Goal: Information Seeking & Learning: Learn about a topic

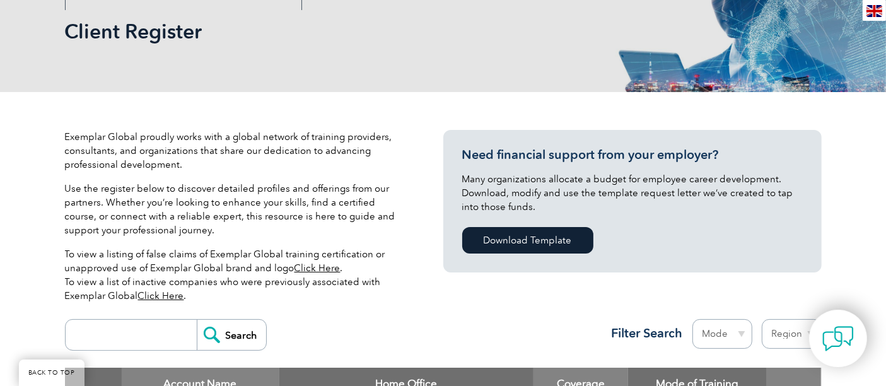
scroll to position [280, 0]
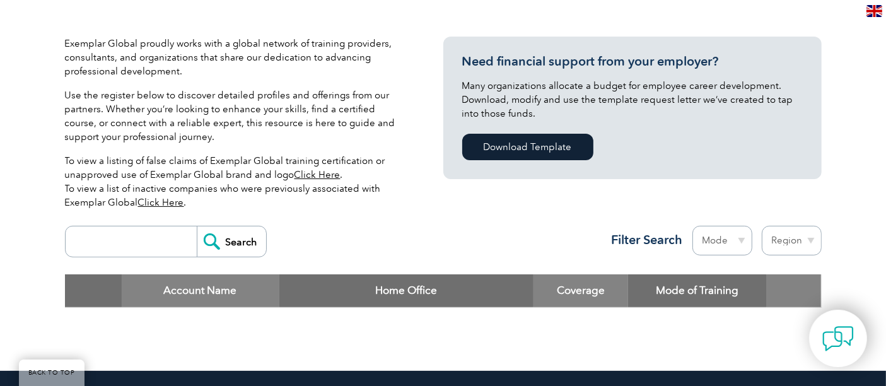
click at [138, 235] on input "search" at bounding box center [134, 241] width 125 height 30
type input "isaaa"
click at [225, 238] on input "Search" at bounding box center [231, 241] width 69 height 30
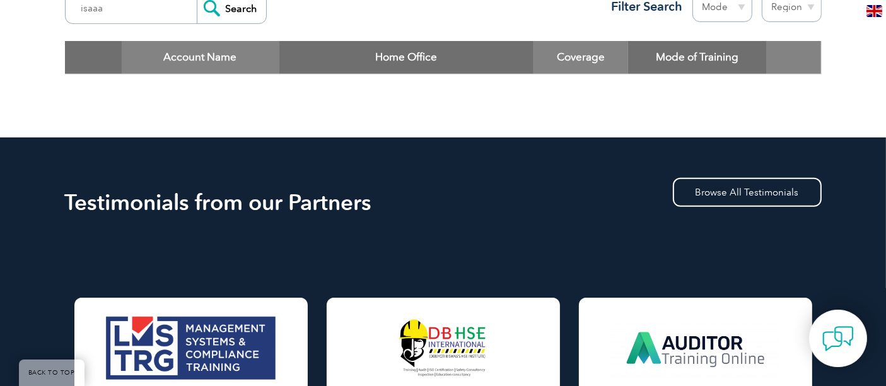
scroll to position [420, 0]
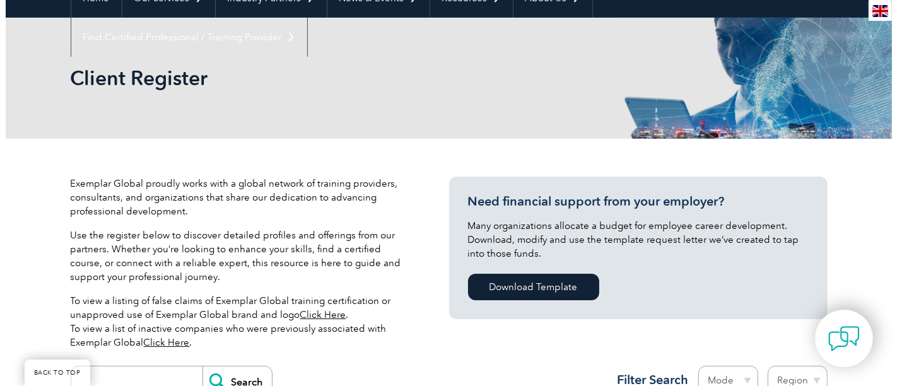
scroll to position [327, 0]
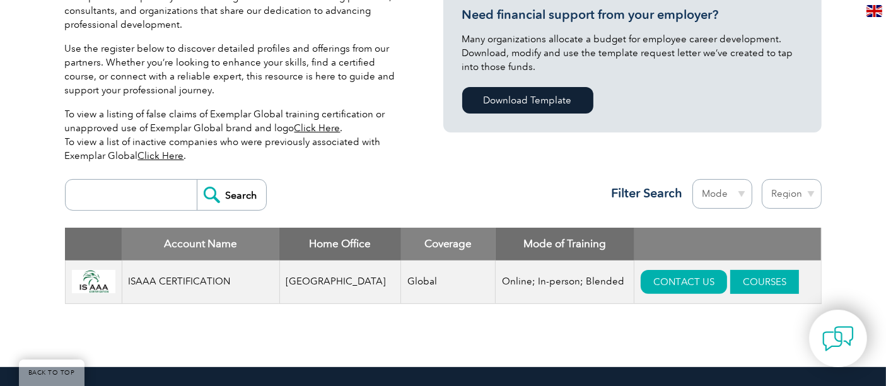
click at [742, 278] on link "COURSES" at bounding box center [764, 282] width 69 height 24
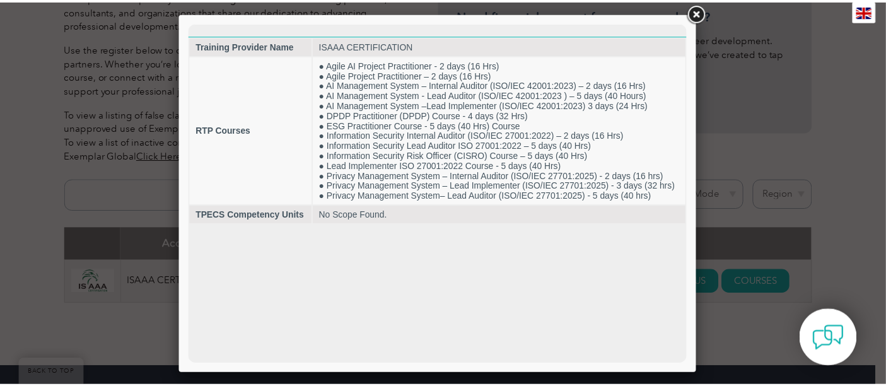
scroll to position [0, 0]
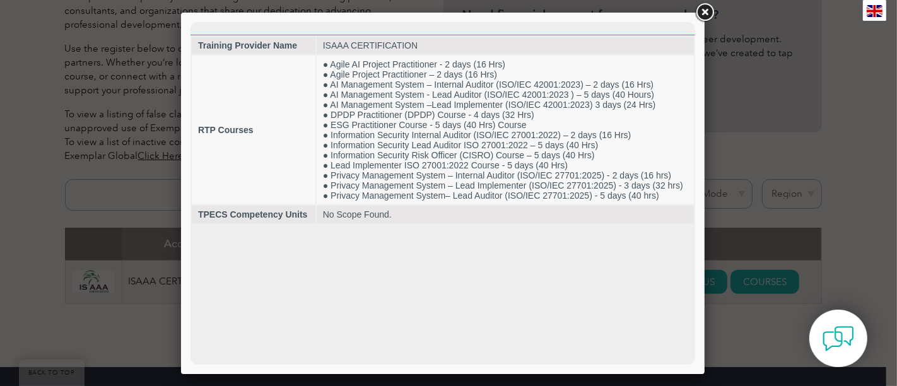
click at [705, 9] on link at bounding box center [704, 12] width 23 height 23
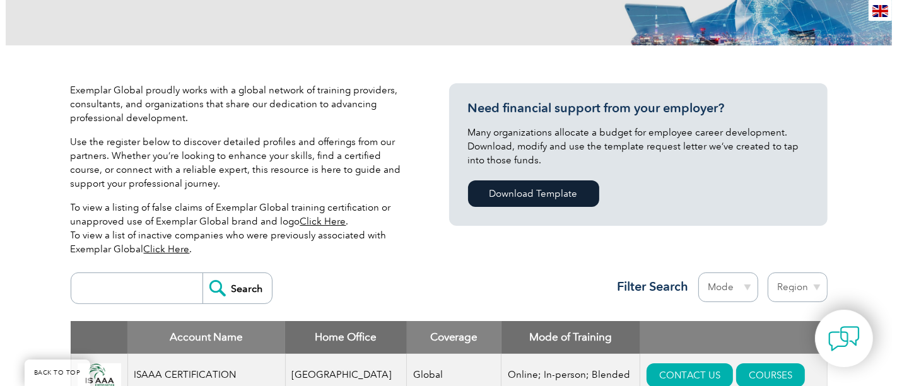
scroll to position [420, 0]
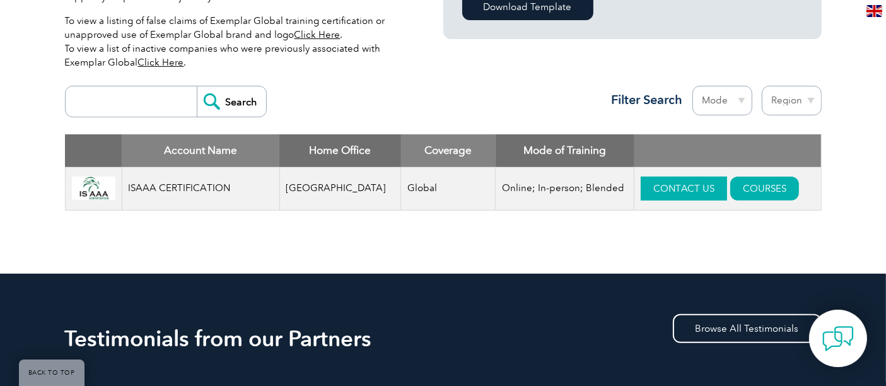
click at [662, 184] on link "CONTACT US" at bounding box center [684, 189] width 86 height 24
click at [732, 190] on link "COURSES" at bounding box center [764, 189] width 69 height 24
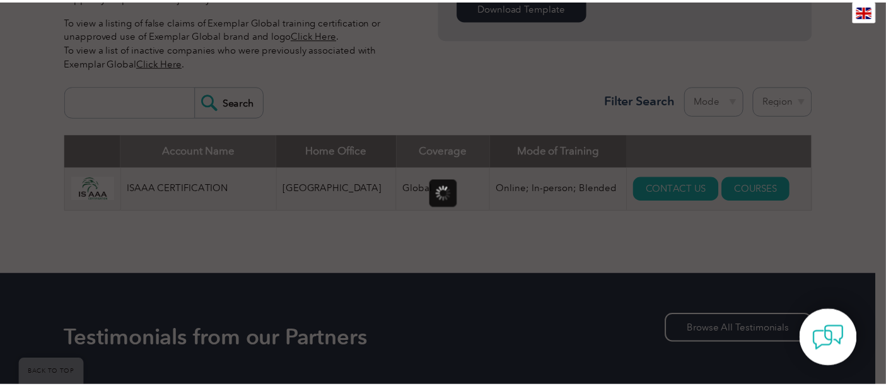
scroll to position [0, 0]
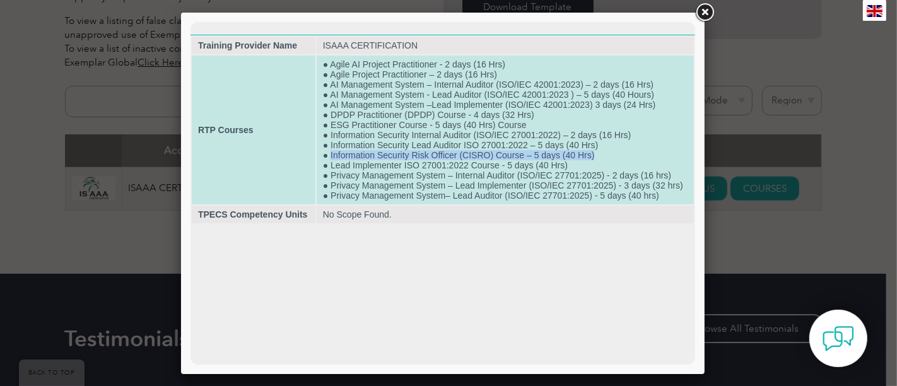
drag, startPoint x: 329, startPoint y: 157, endPoint x: 608, endPoint y: 153, distance: 279.5
click at [610, 152] on td "● Agile AI Project Practitioner - 2 days (16 Hrs) ● Agile Project Practitioner …" at bounding box center [504, 130] width 377 height 149
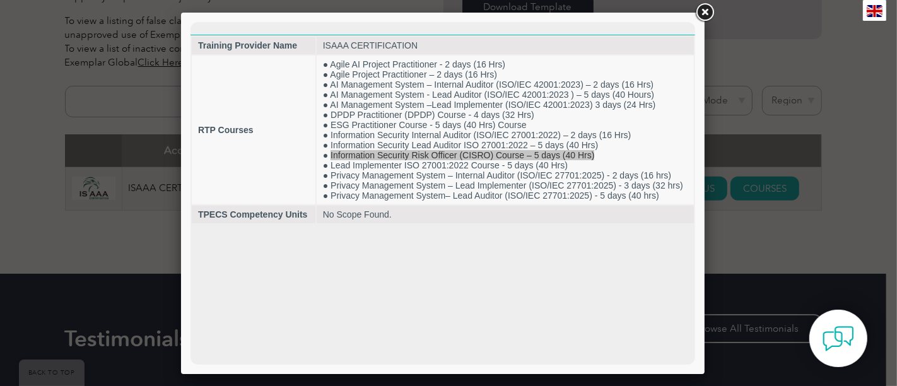
click at [842, 247] on div at bounding box center [448, 193] width 897 height 386
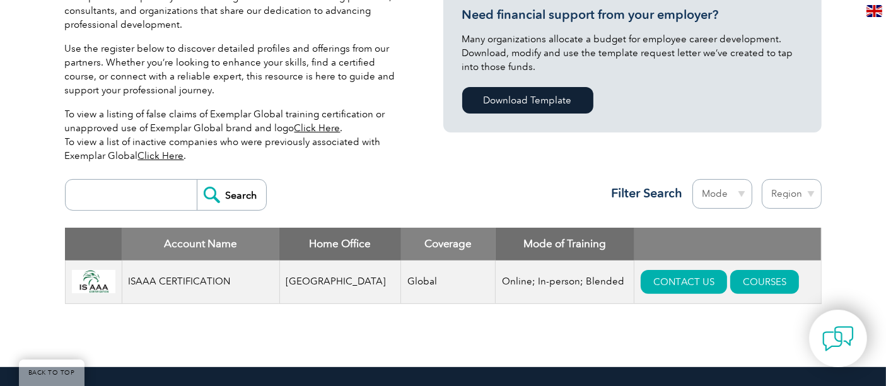
scroll to position [280, 0]
